Goal: Task Accomplishment & Management: Manage account settings

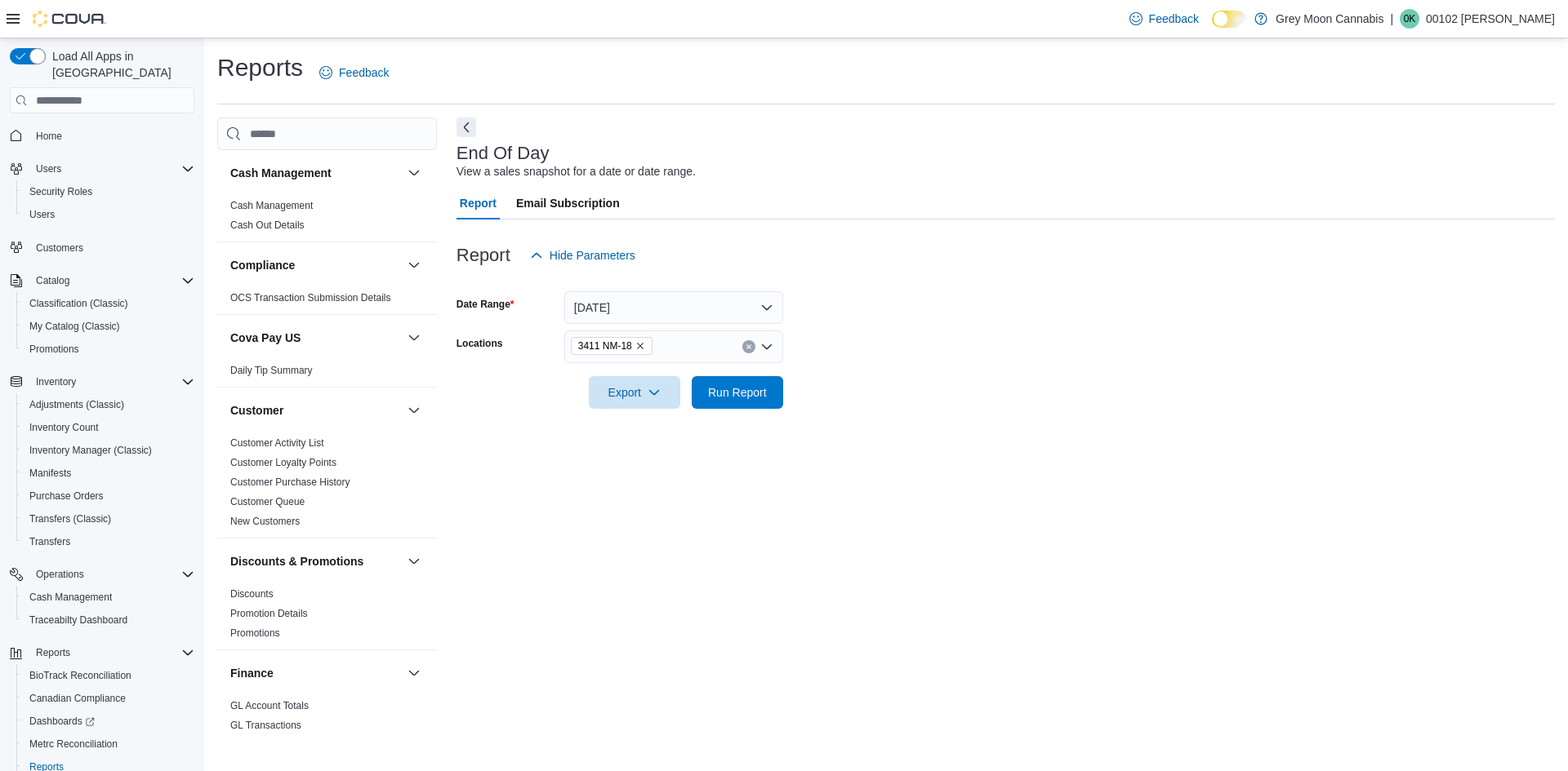
scroll to position [24, 0]
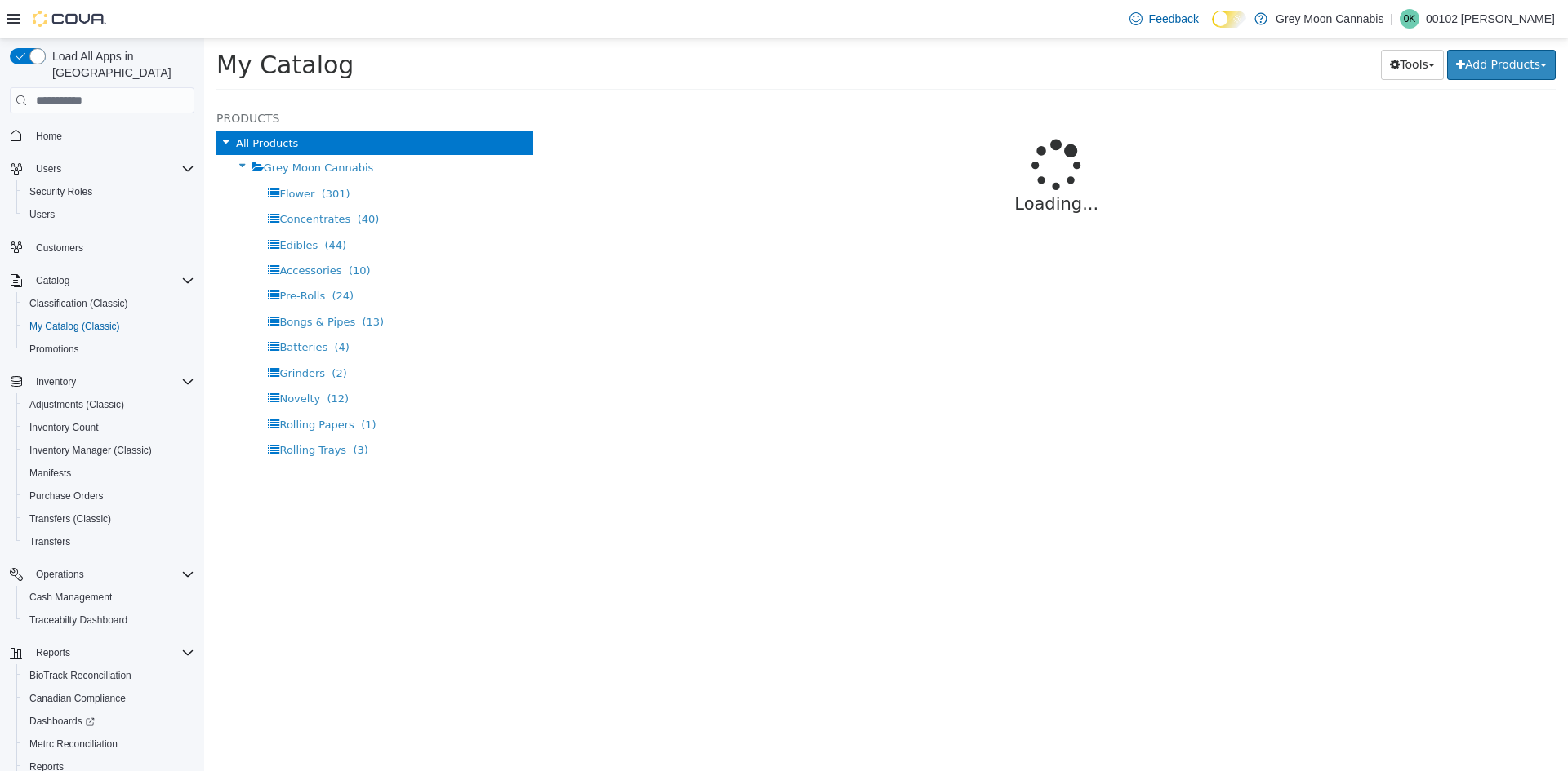
select select "**********"
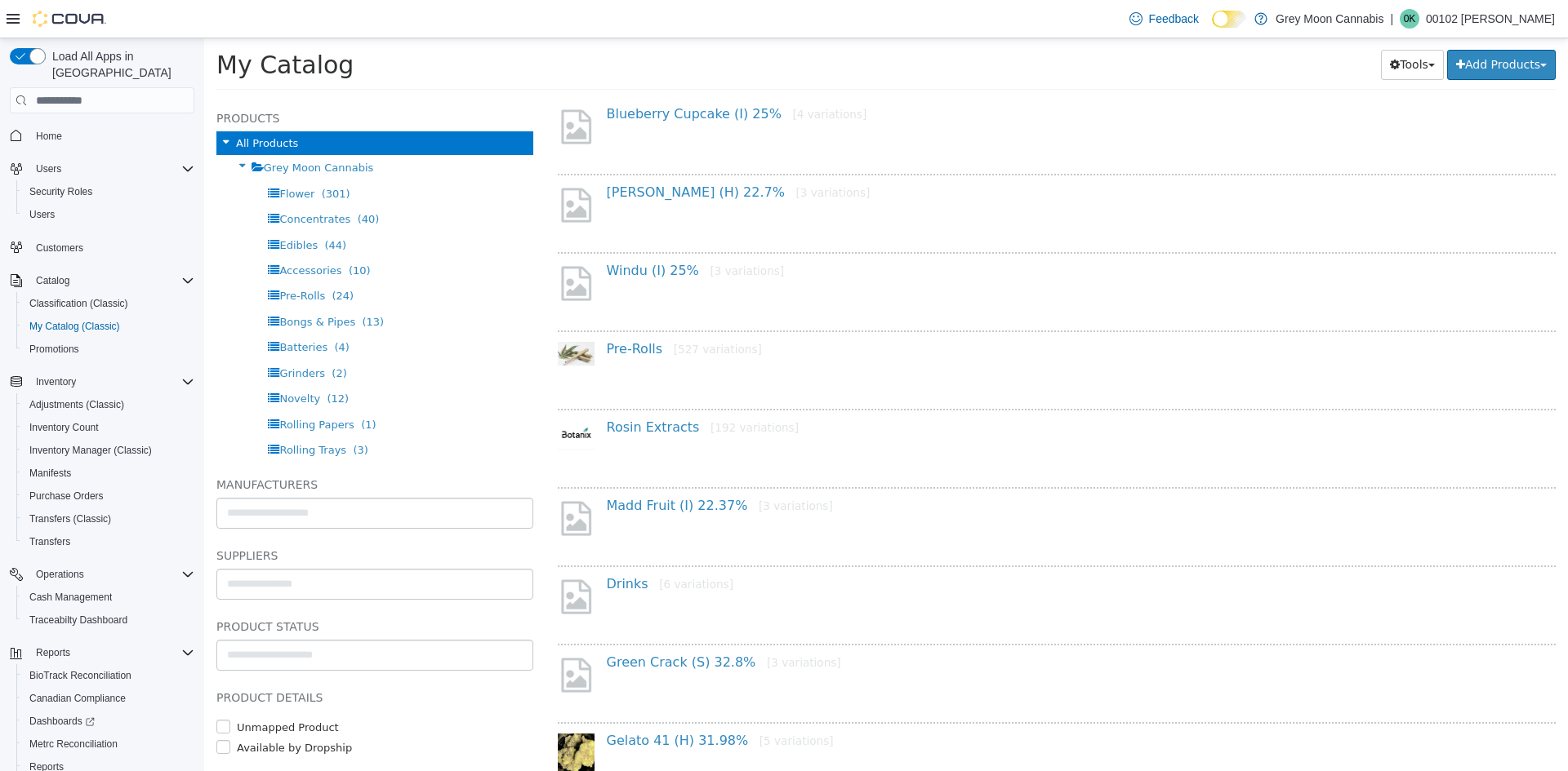
scroll to position [326, 0]
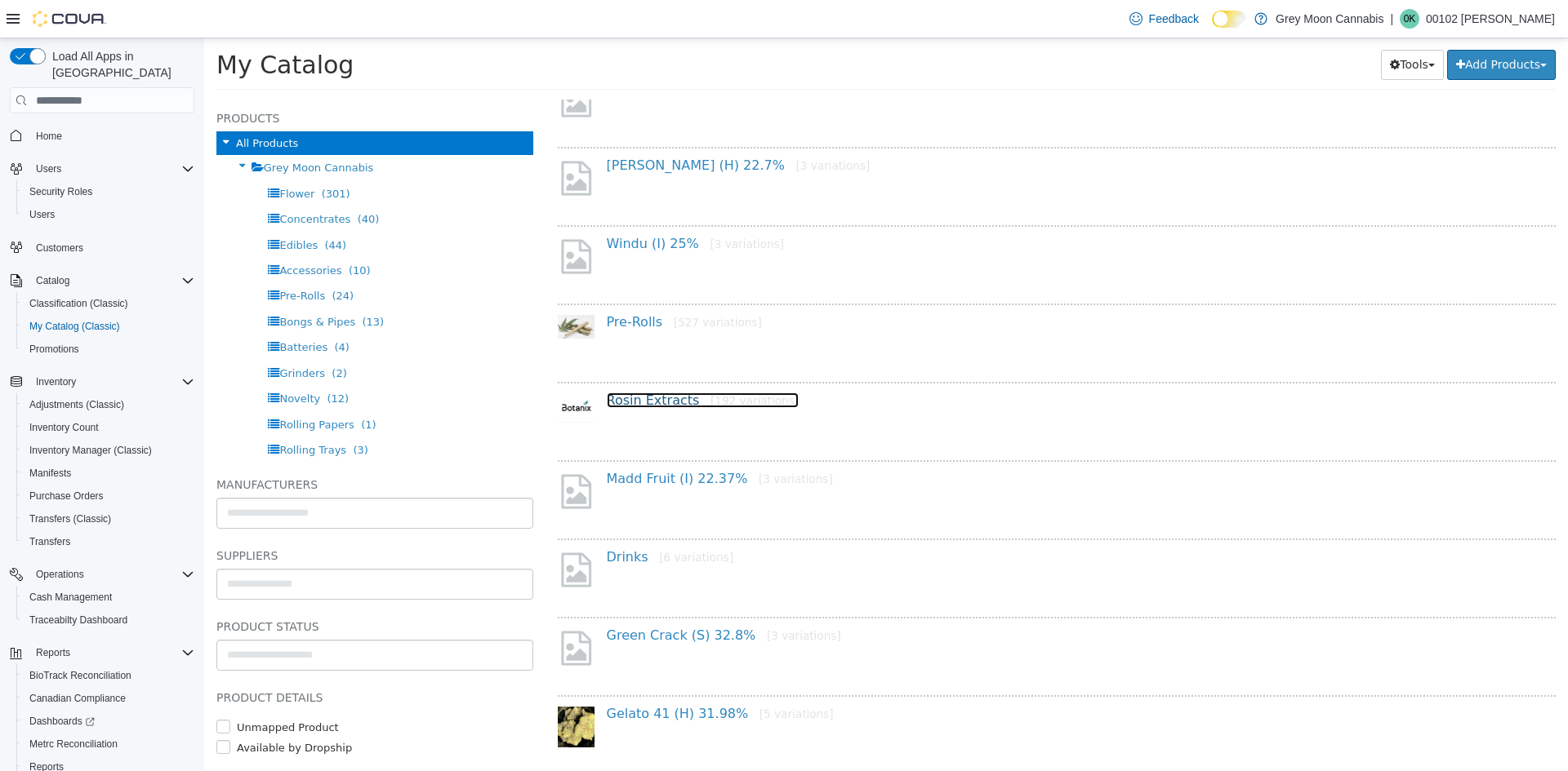
click at [633, 400] on link "Rosin Extracts [192 variations]" at bounding box center [703, 400] width 193 height 15
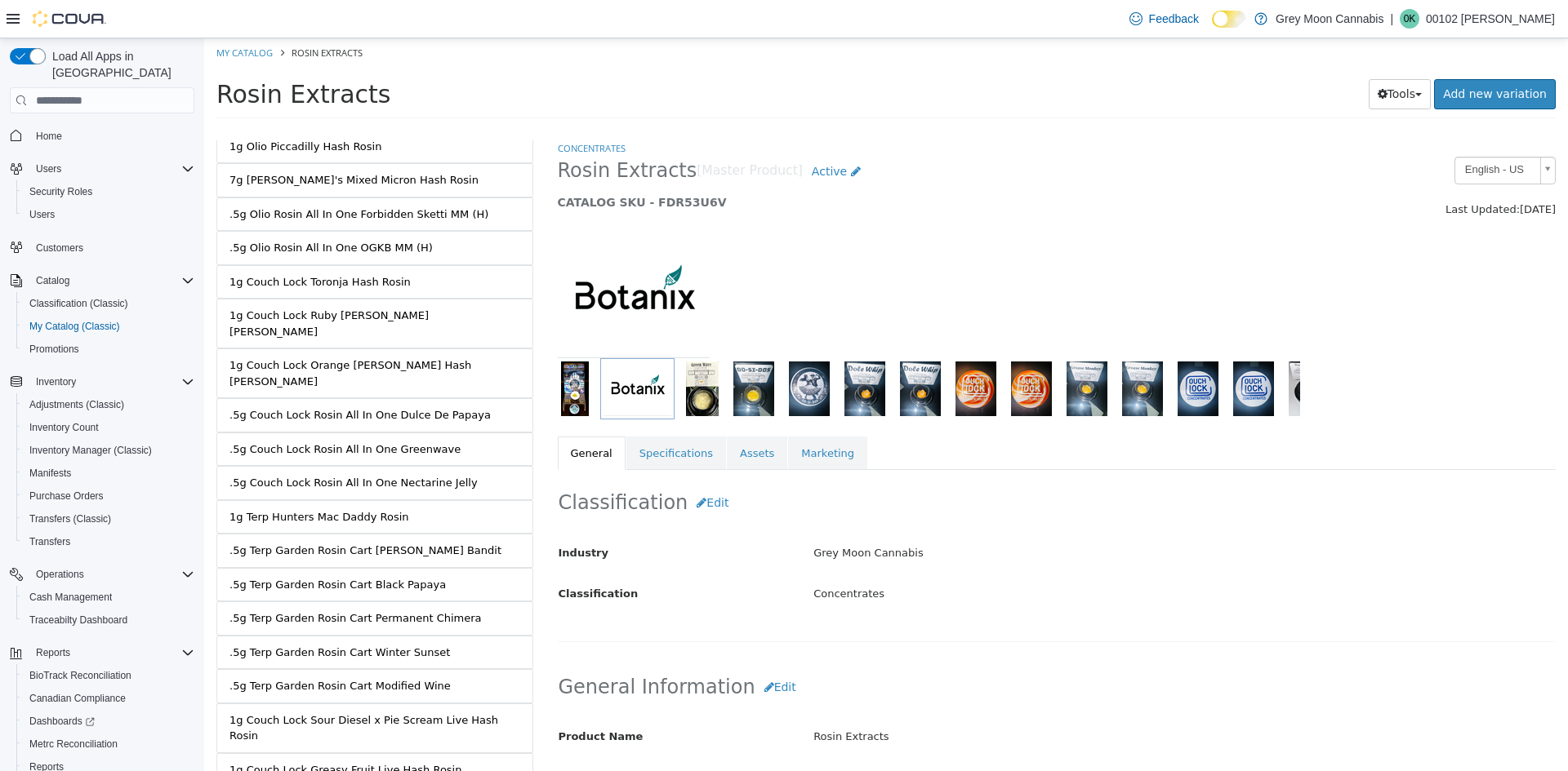
scroll to position [6060, 0]
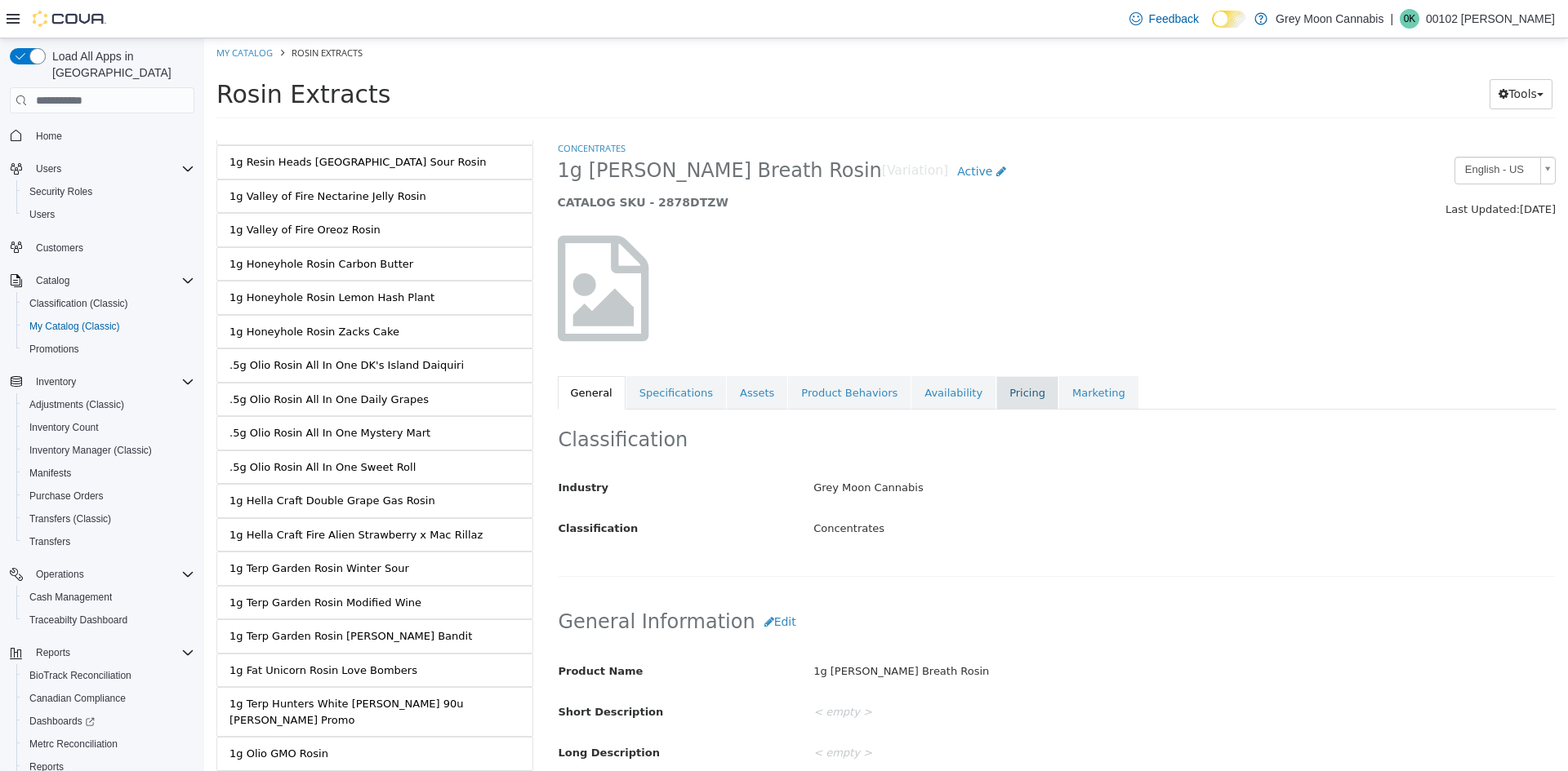
click at [997, 399] on link "Pricing" at bounding box center [1027, 394] width 62 height 34
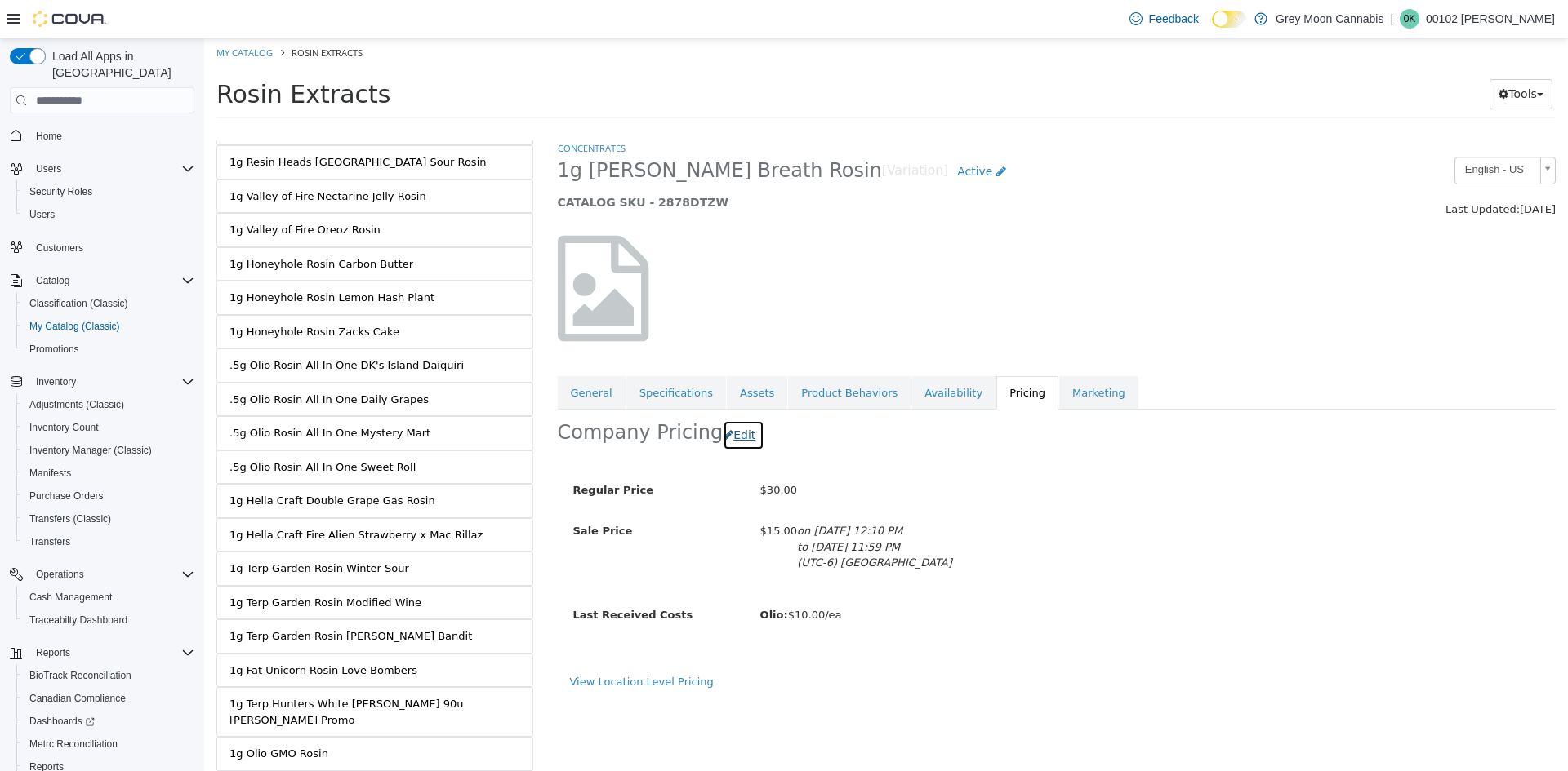
click at [742, 439] on button "Edit" at bounding box center [743, 436] width 41 height 31
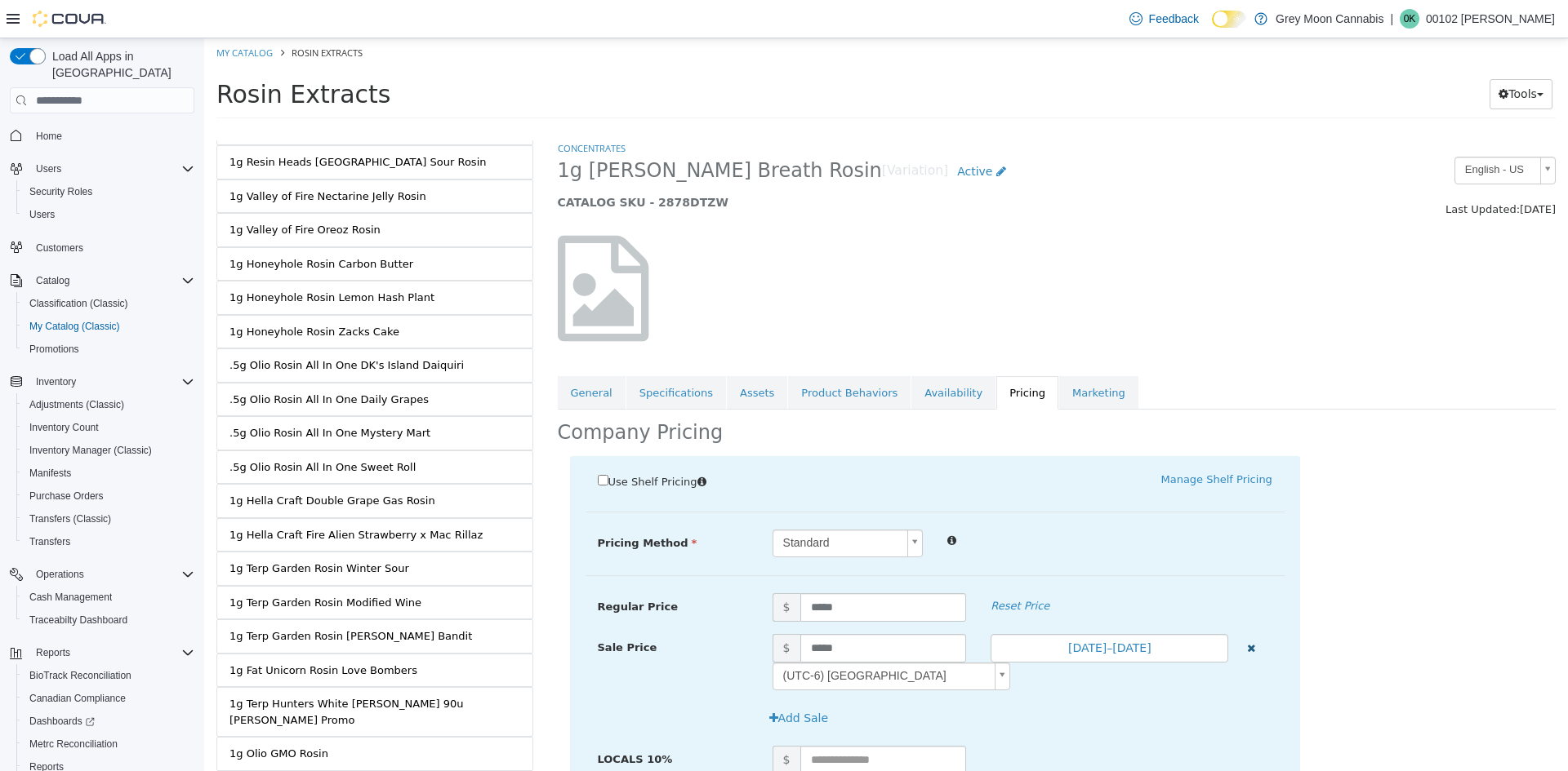
click at [1240, 644] on button "button" at bounding box center [1251, 647] width 22 height 25
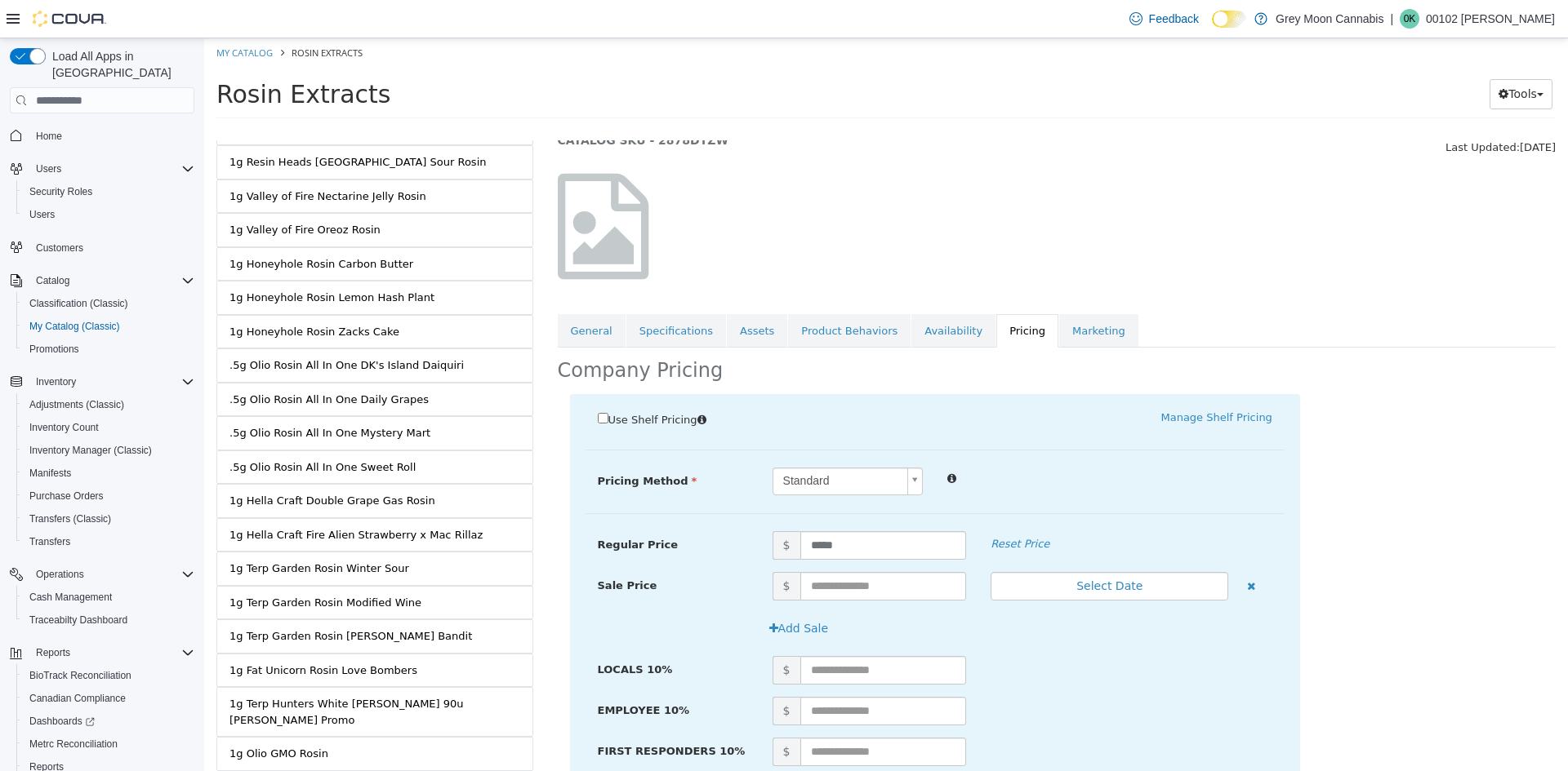
scroll to position [322, 0]
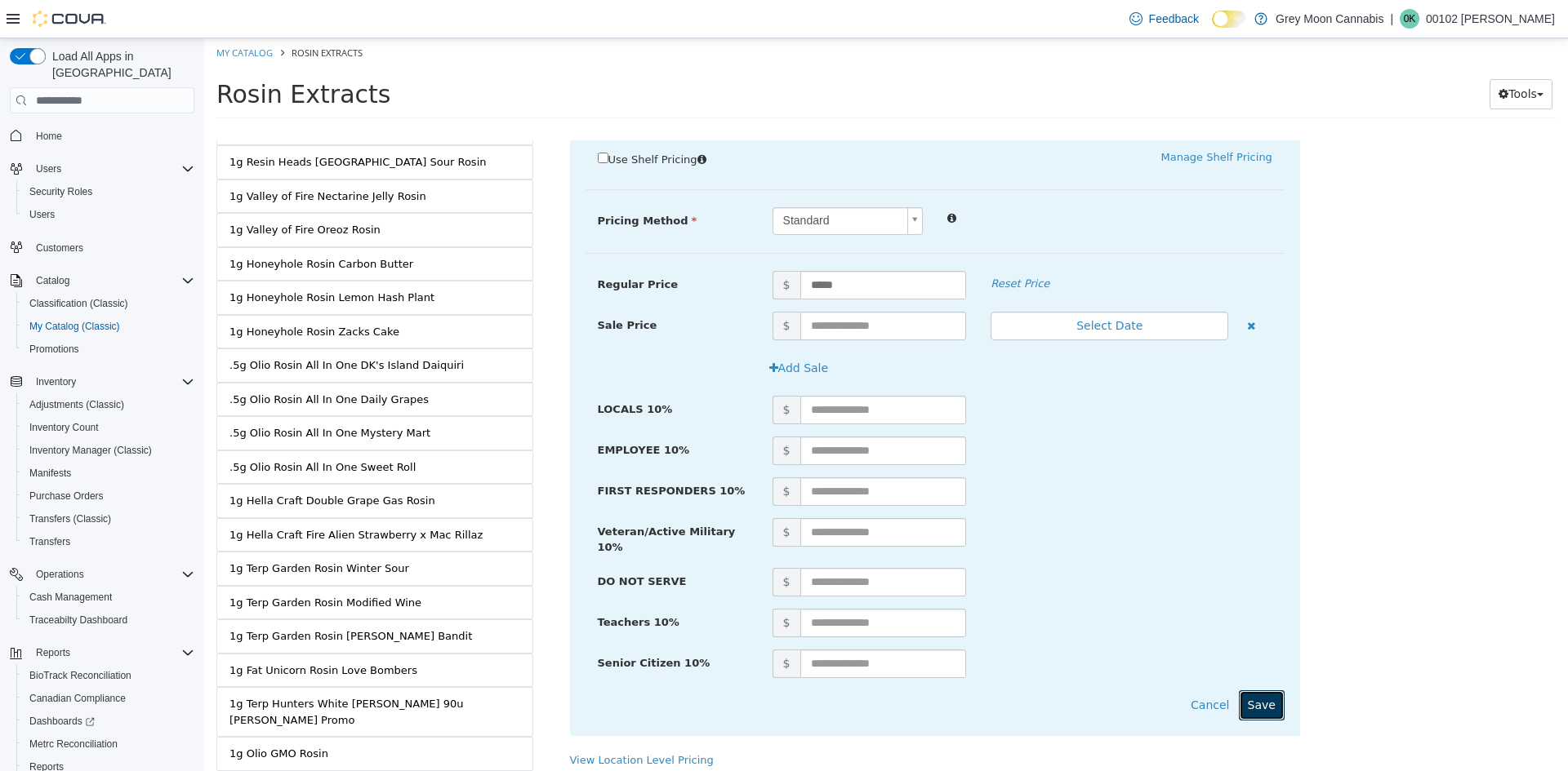
click at [1258, 693] on button "Save" at bounding box center [1262, 706] width 46 height 31
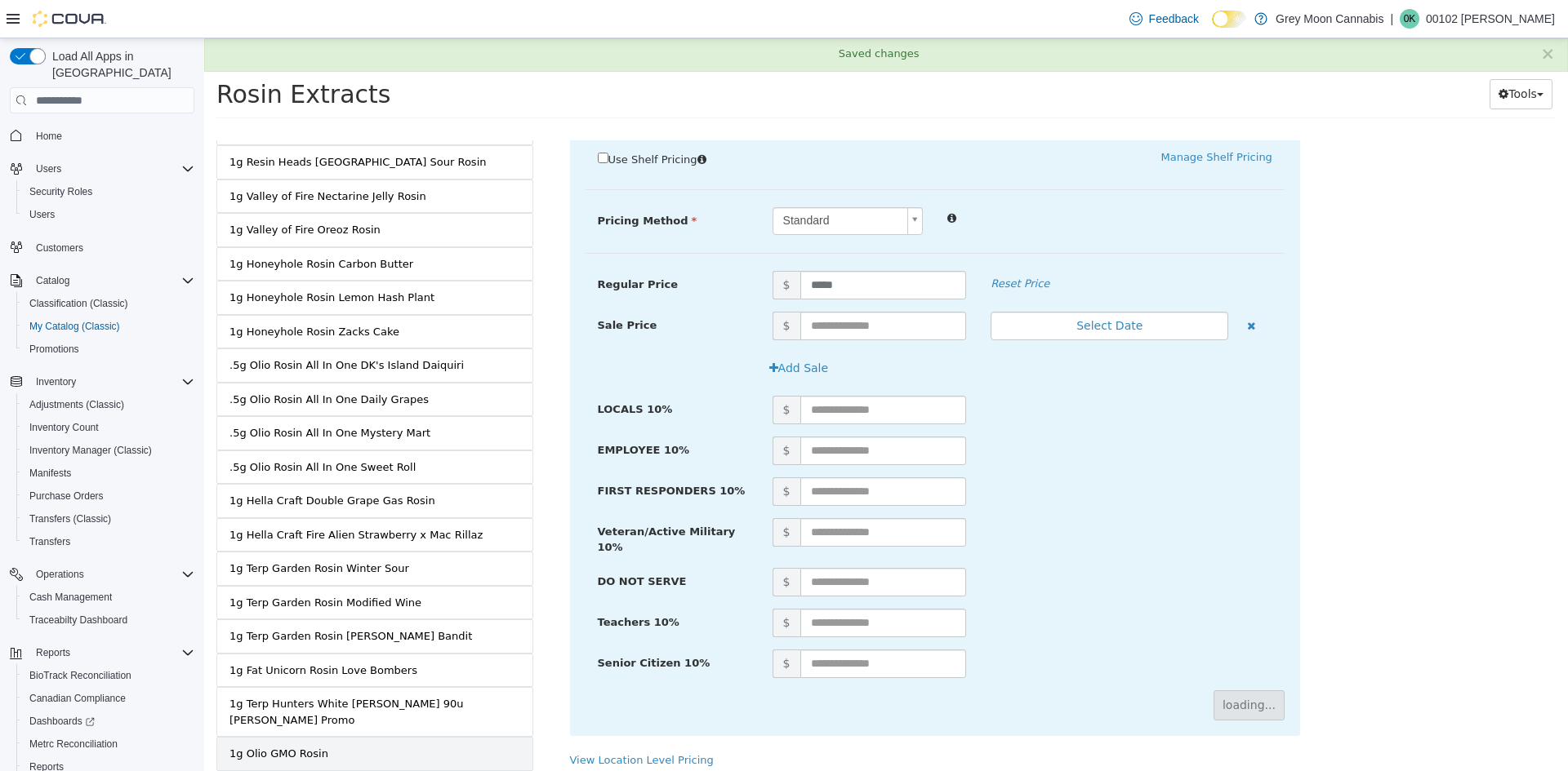
scroll to position [0, 0]
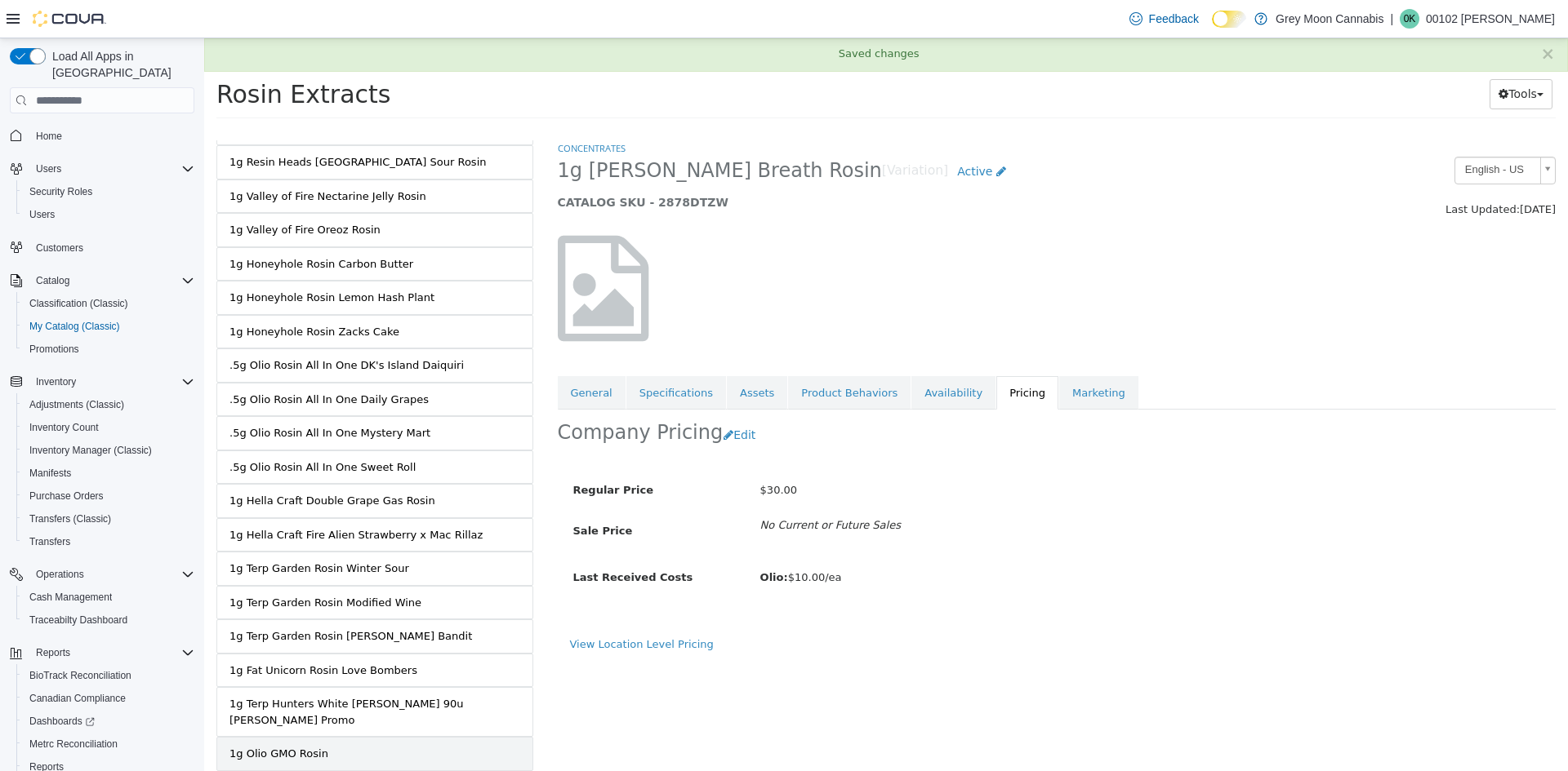
click at [312, 746] on div "1g Olio GMO Rosin" at bounding box center [279, 754] width 99 height 16
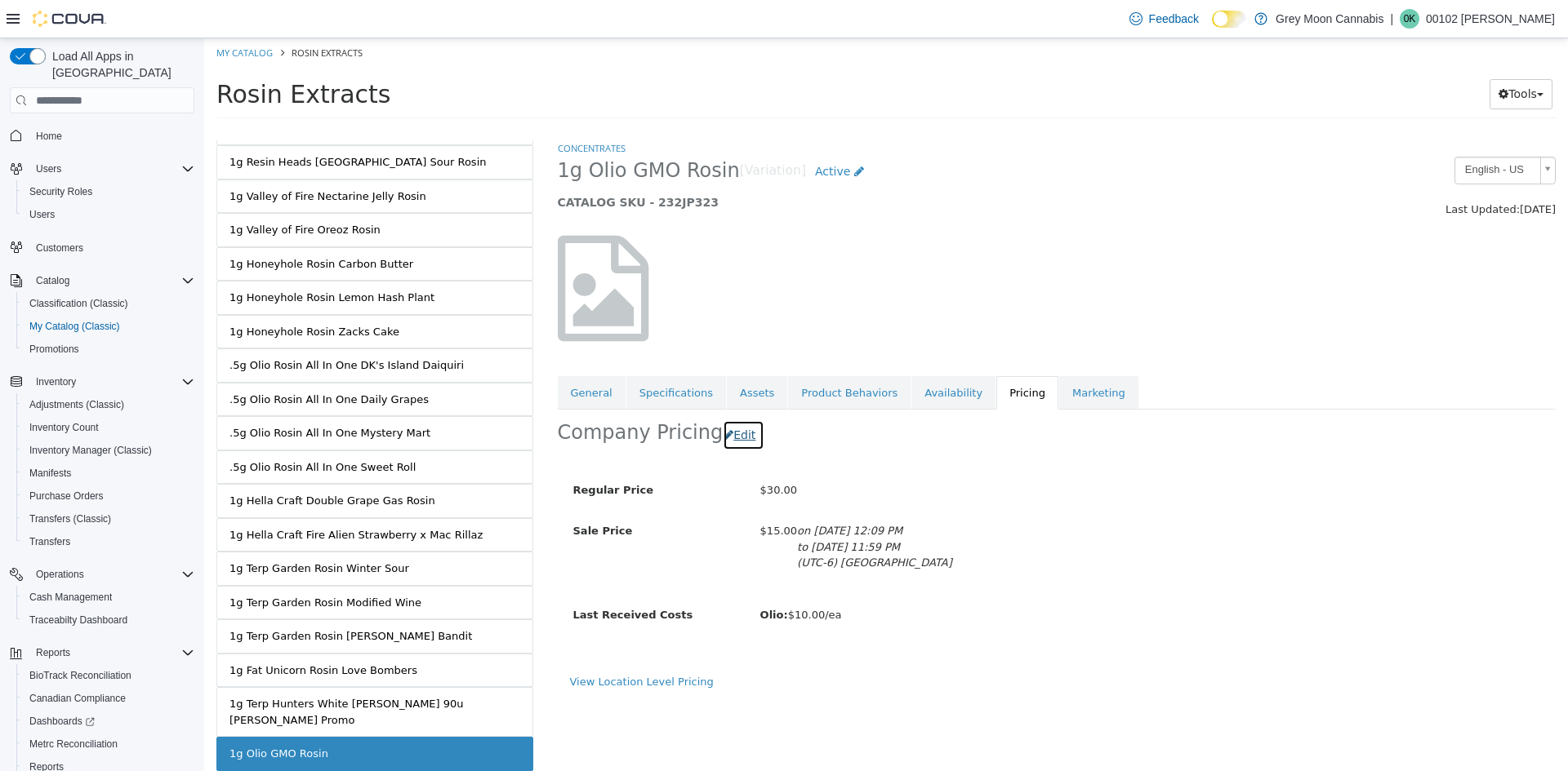
click at [735, 444] on button "Edit" at bounding box center [743, 436] width 41 height 31
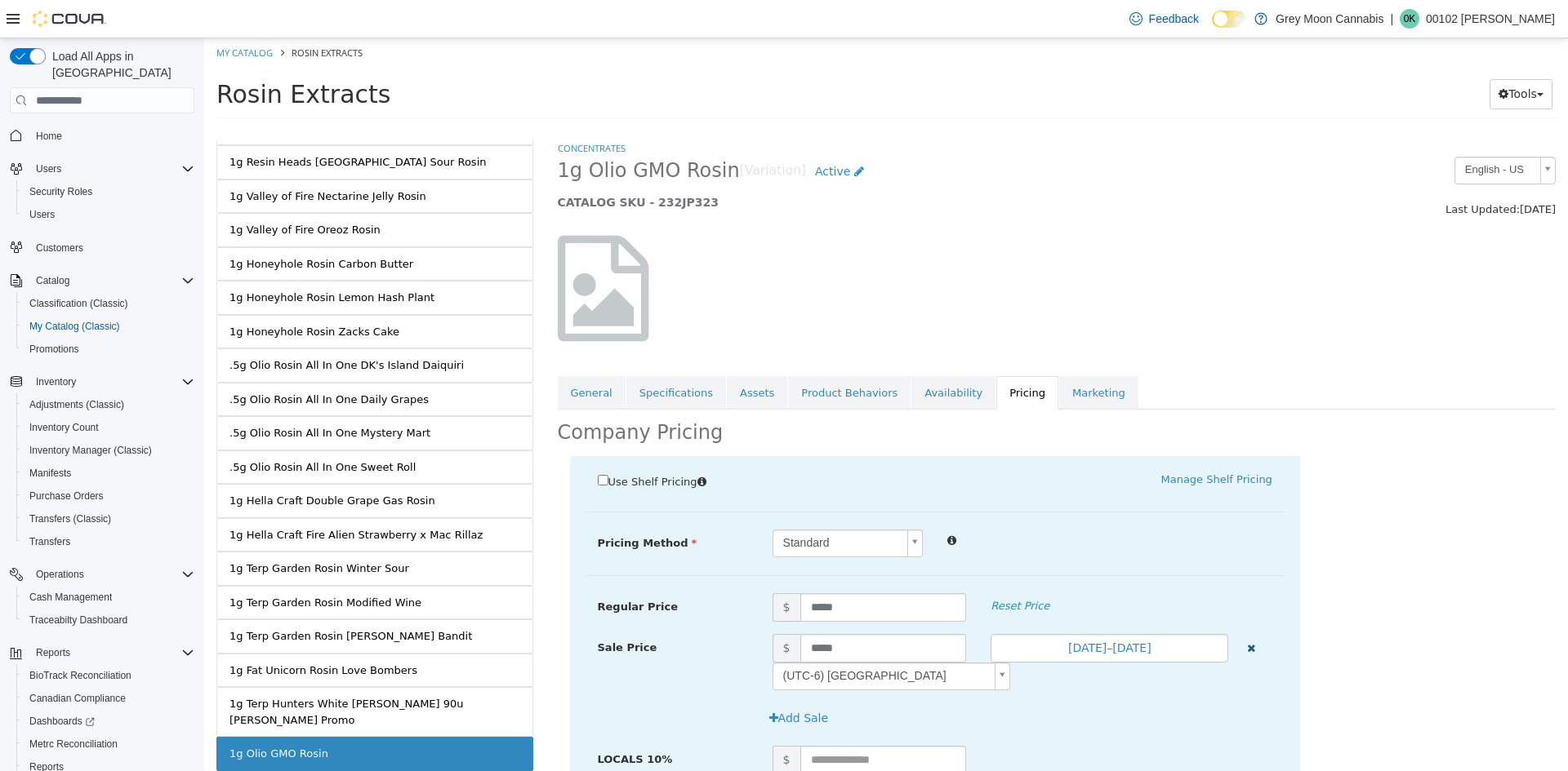
click at [1249, 648] on button "button" at bounding box center [1251, 647] width 22 height 25
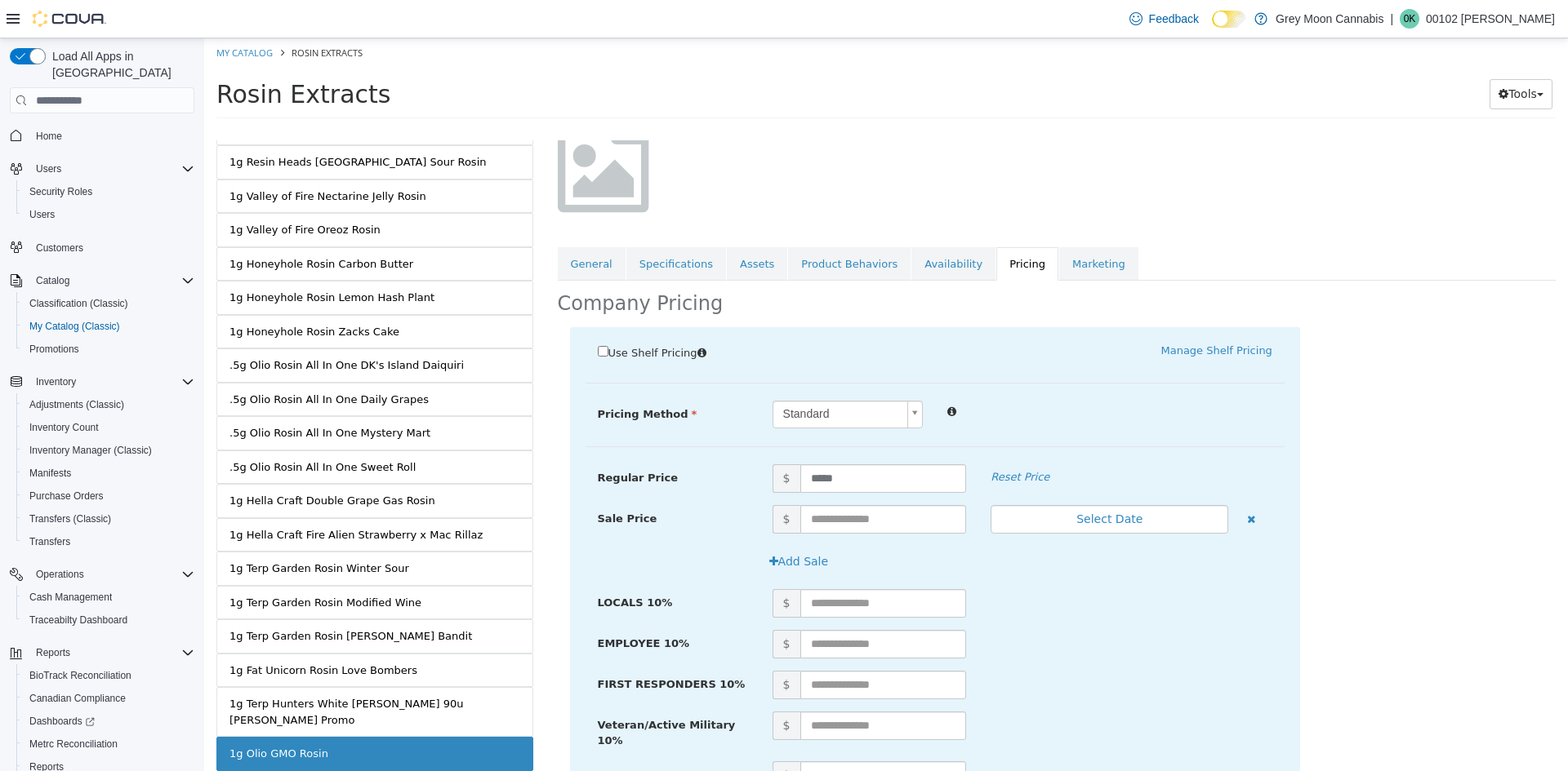
scroll to position [322, 0]
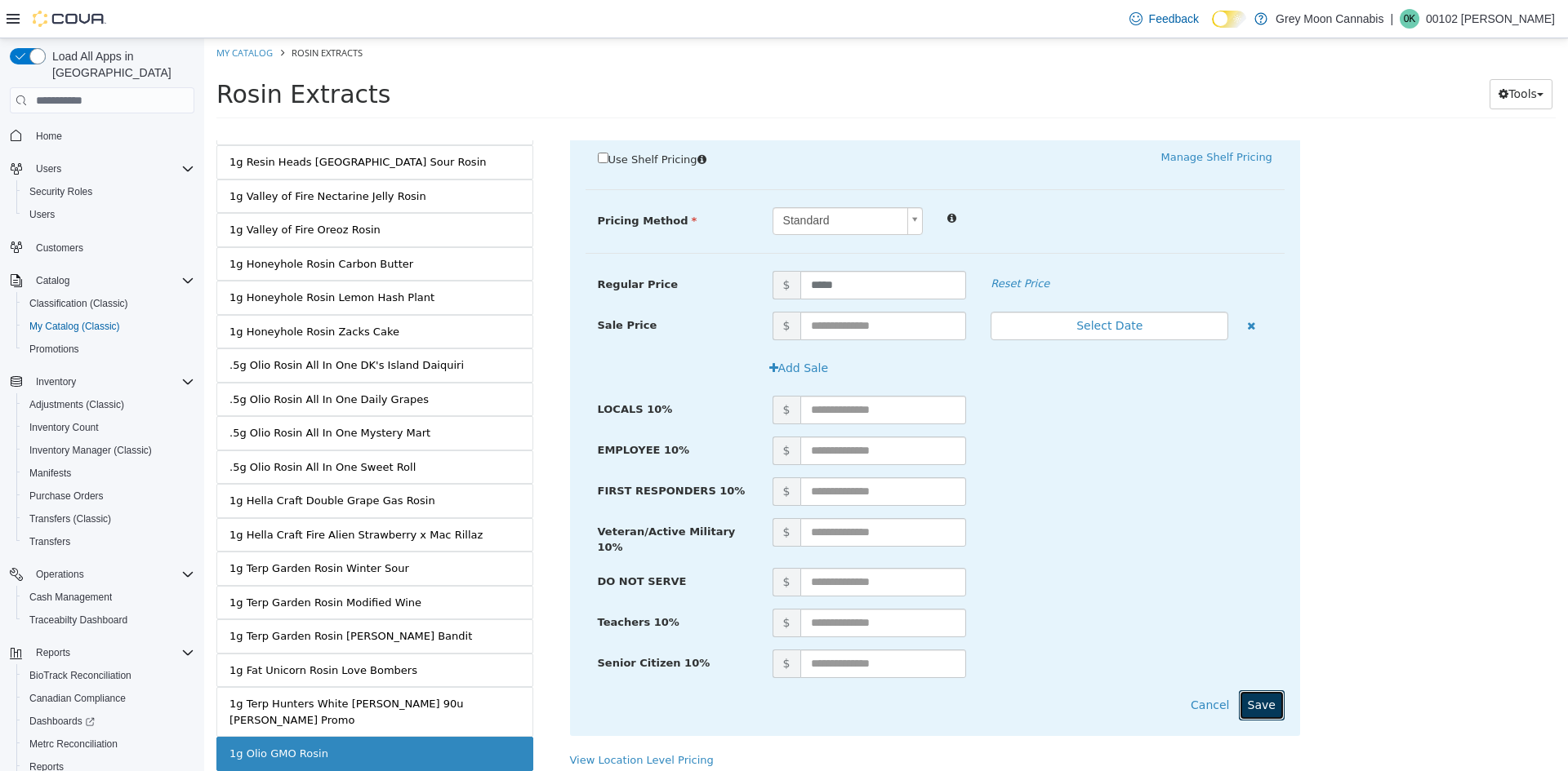
click at [1255, 696] on button "Save" at bounding box center [1262, 706] width 46 height 31
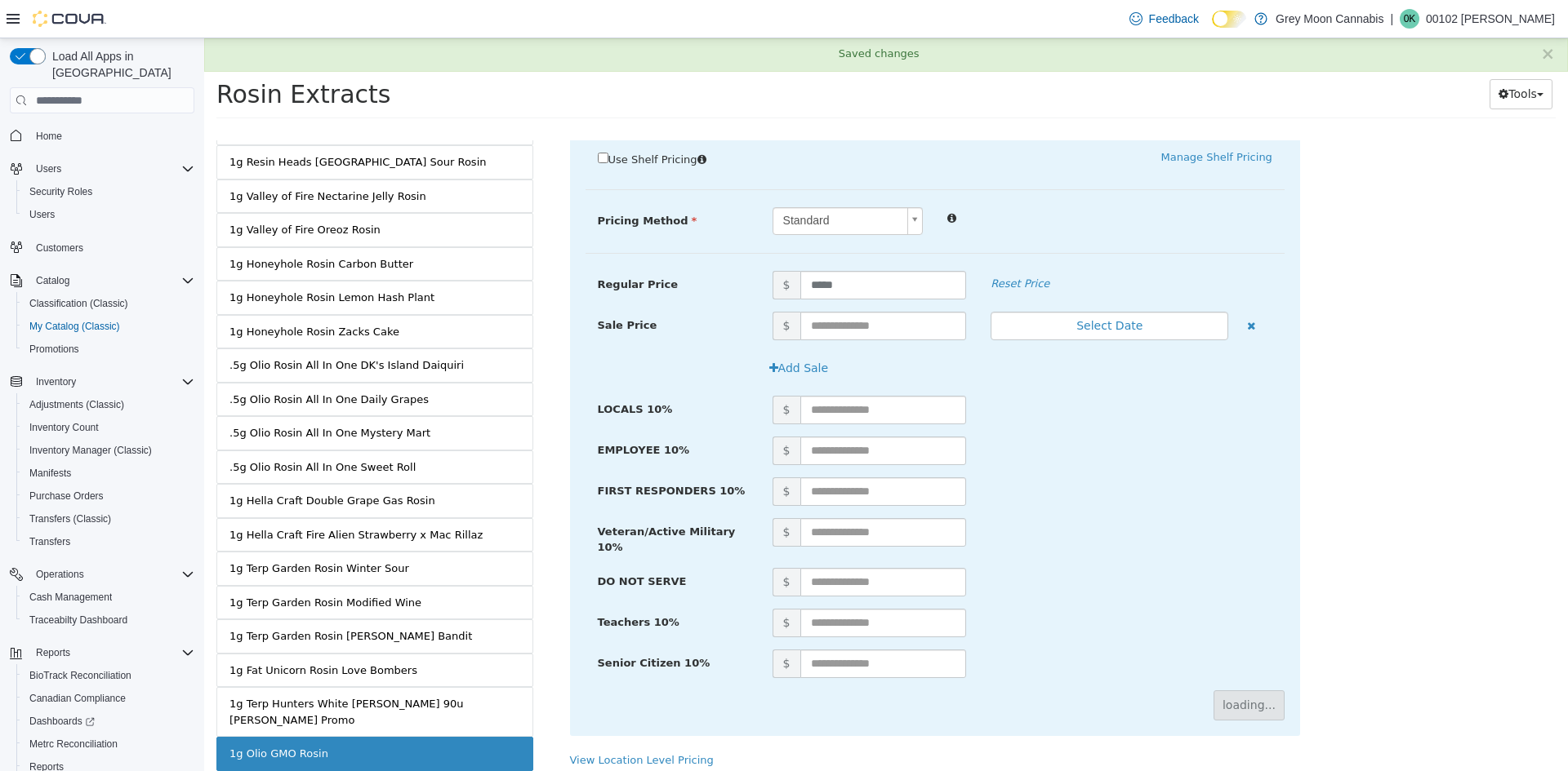
scroll to position [0, 0]
